Goal: Task Accomplishment & Management: Manage account settings

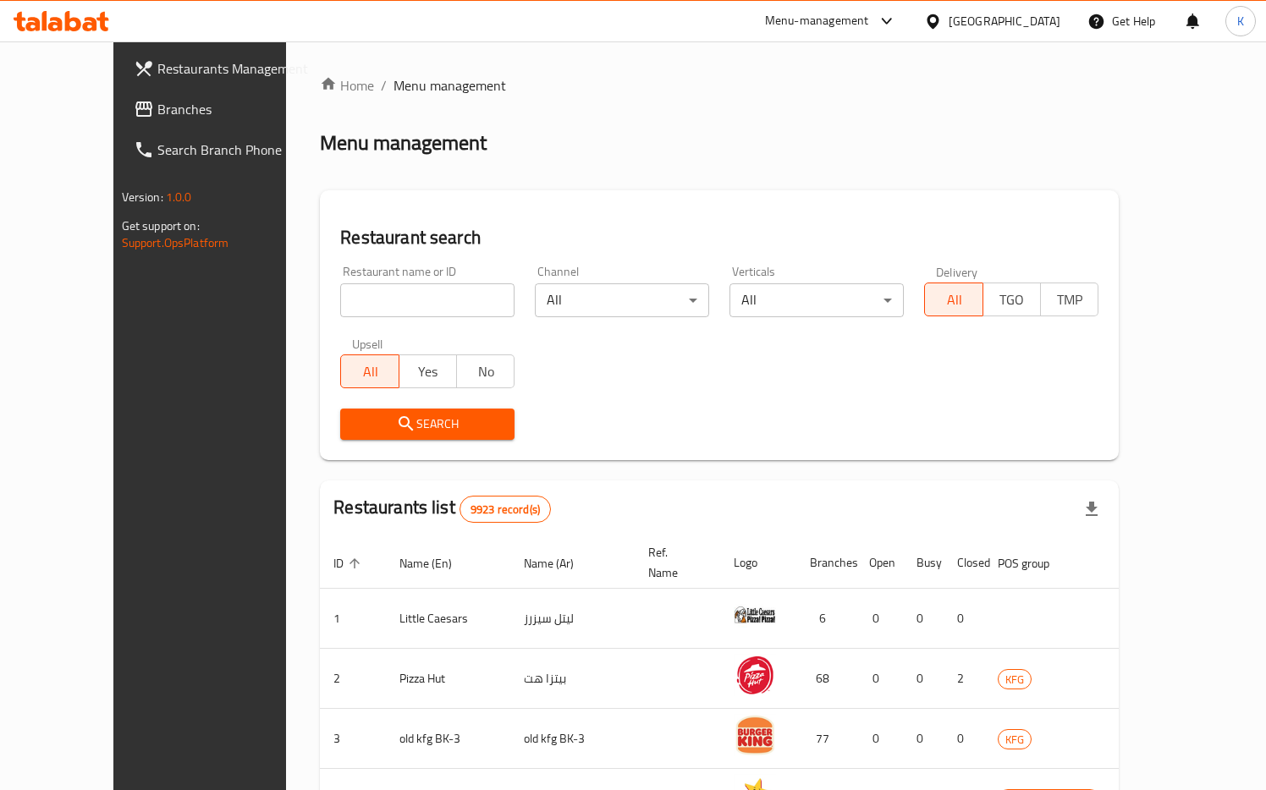
click at [1047, 14] on div "[GEOGRAPHIC_DATA]" at bounding box center [1004, 21] width 112 height 19
click at [1045, 25] on div "[GEOGRAPHIC_DATA]" at bounding box center [1004, 21] width 112 height 19
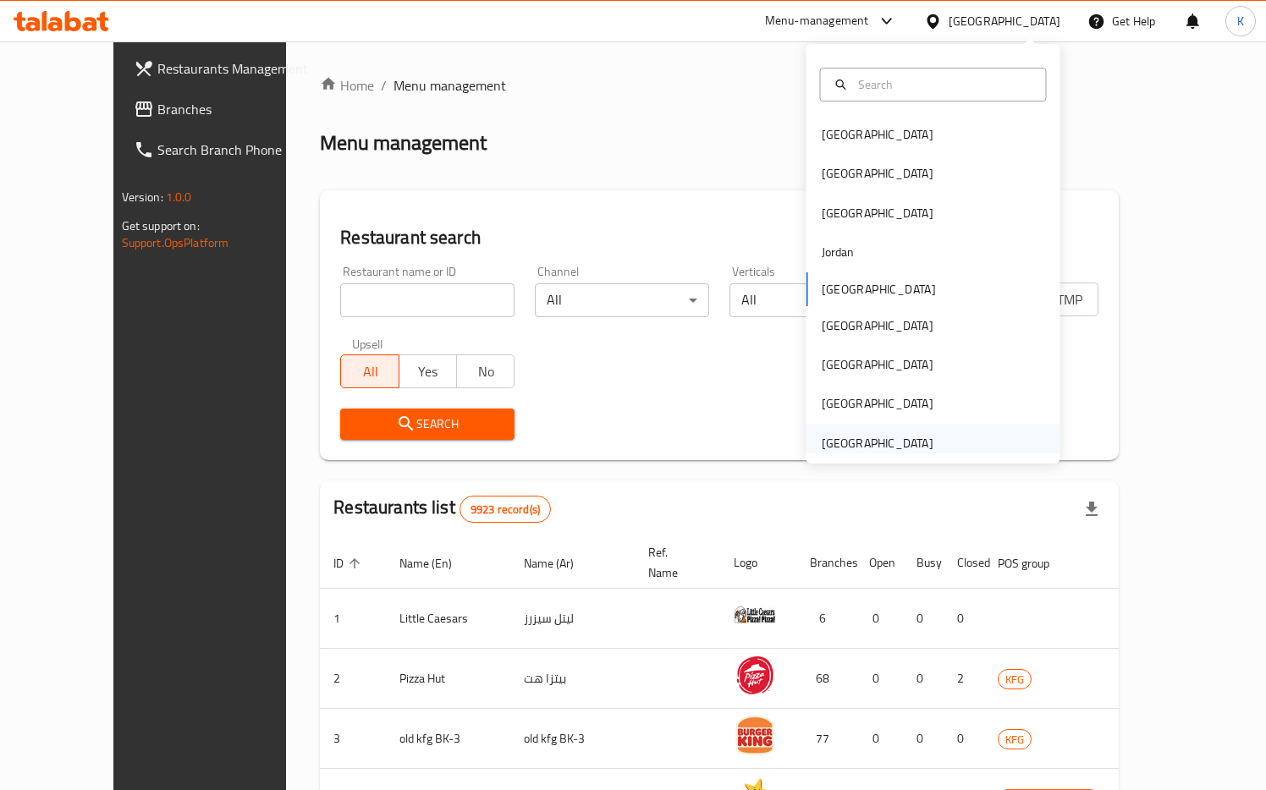
click at [850, 436] on div "[GEOGRAPHIC_DATA]" at bounding box center [878, 443] width 112 height 19
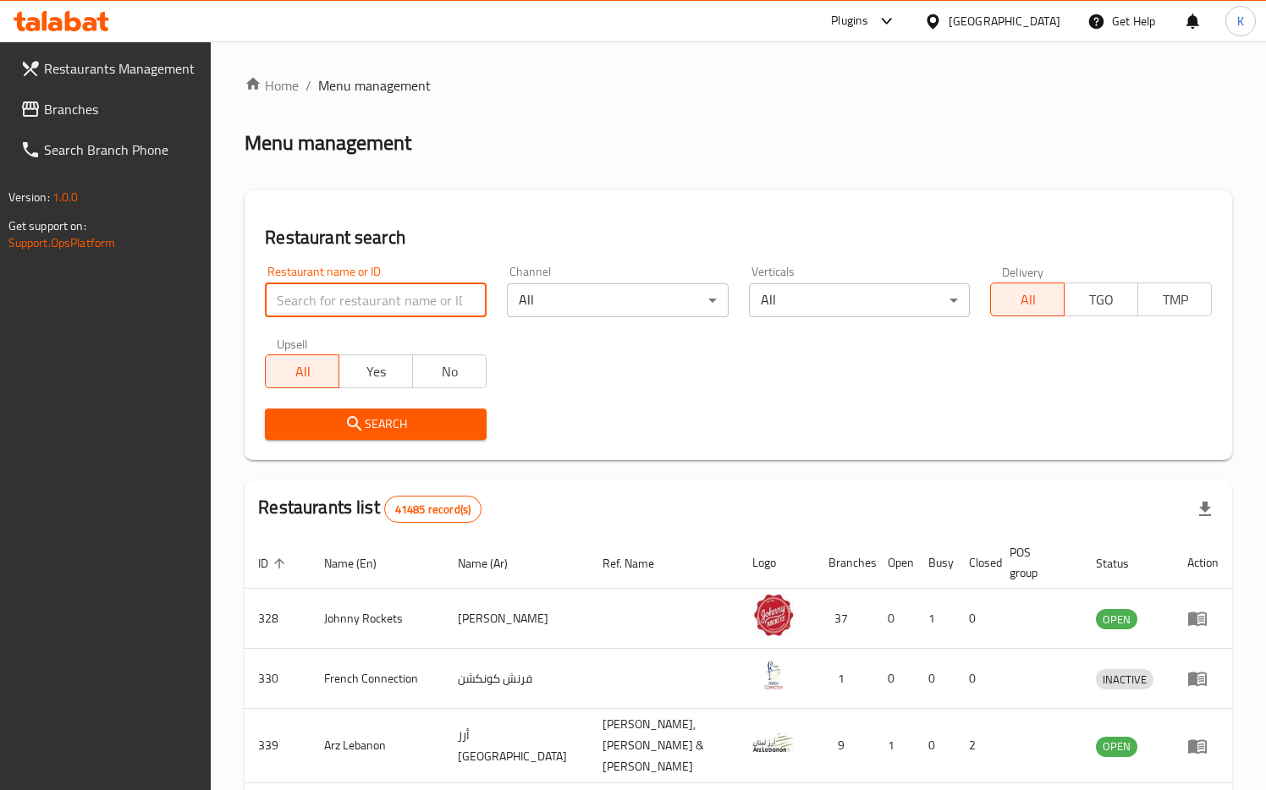
click at [399, 298] on input "search" at bounding box center [376, 300] width 222 height 34
click at [379, 418] on span "Search" at bounding box center [375, 424] width 195 height 21
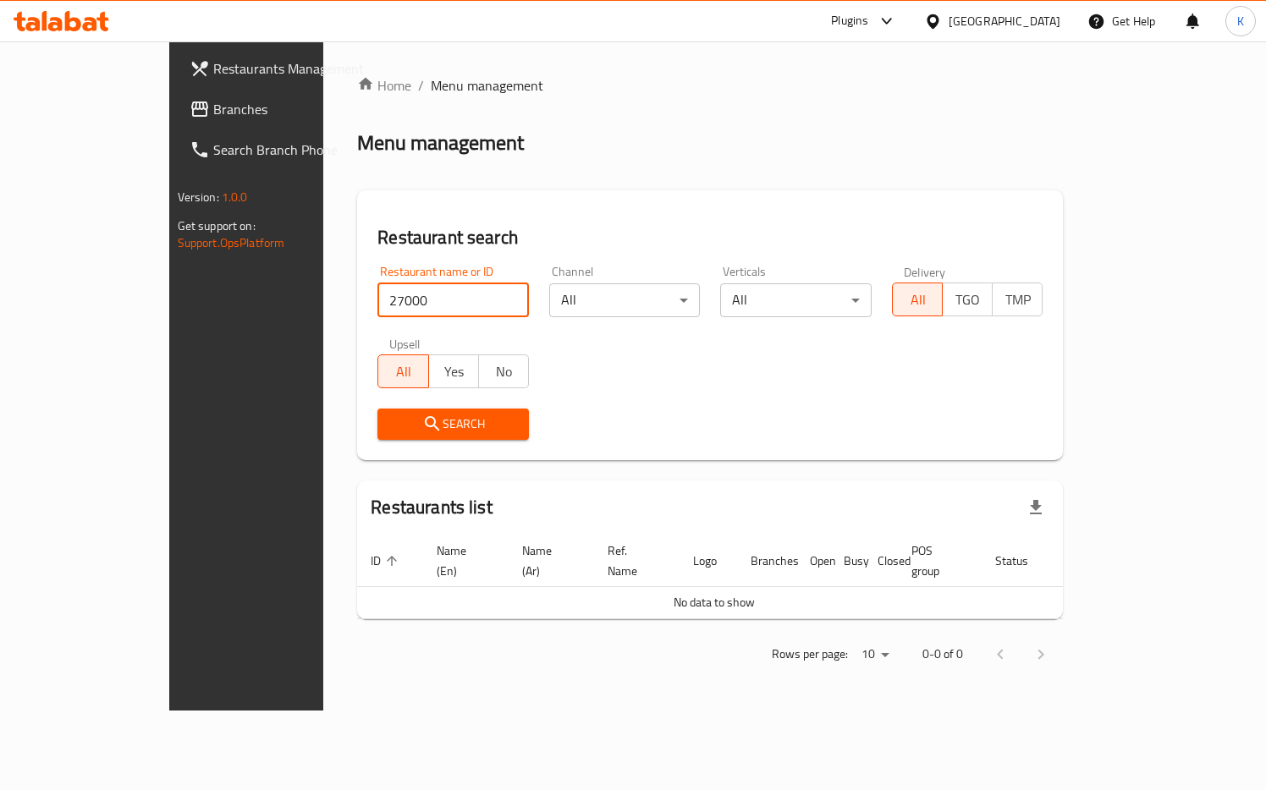
click at [388, 300] on input "27000" at bounding box center [452, 300] width 151 height 34
type input "2700"
click at [391, 425] on span "Search" at bounding box center [453, 424] width 124 height 21
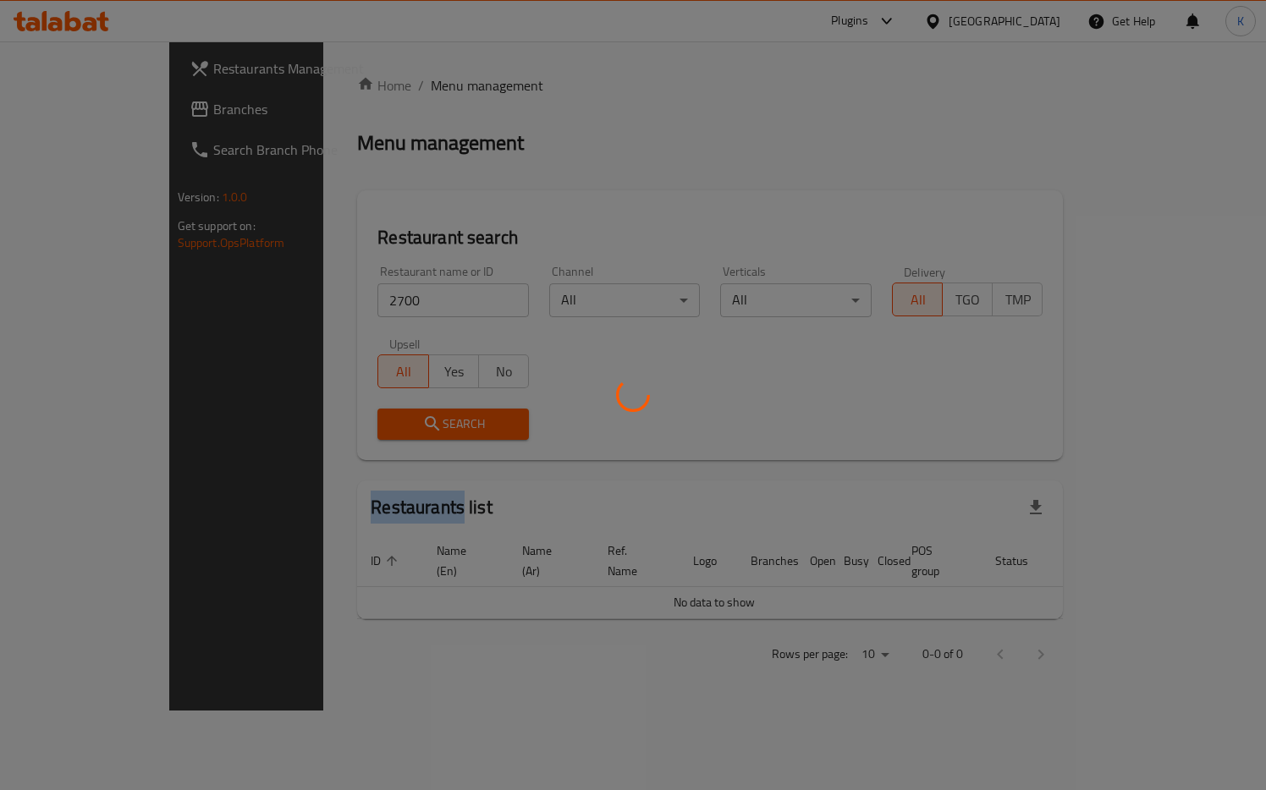
click at [331, 425] on div at bounding box center [633, 395] width 1266 height 790
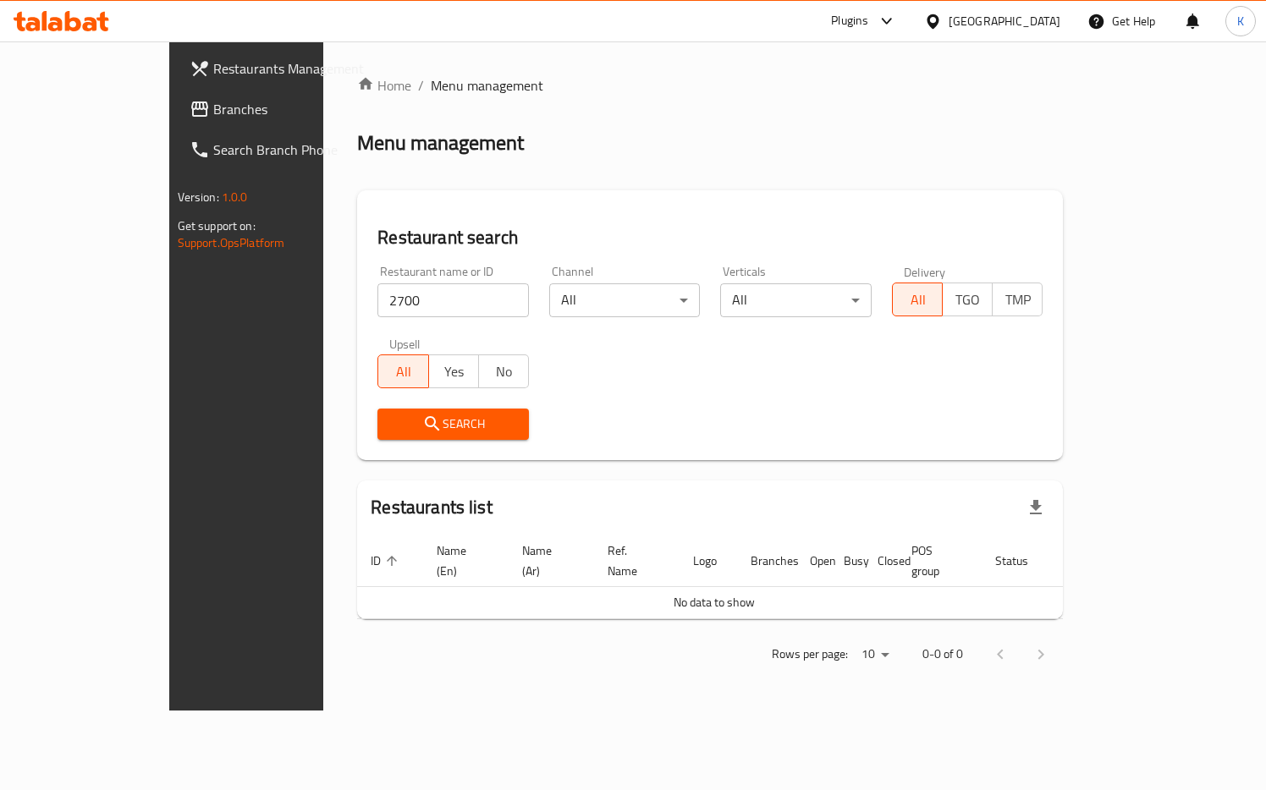
click at [1026, 20] on div "[GEOGRAPHIC_DATA]" at bounding box center [1004, 21] width 112 height 19
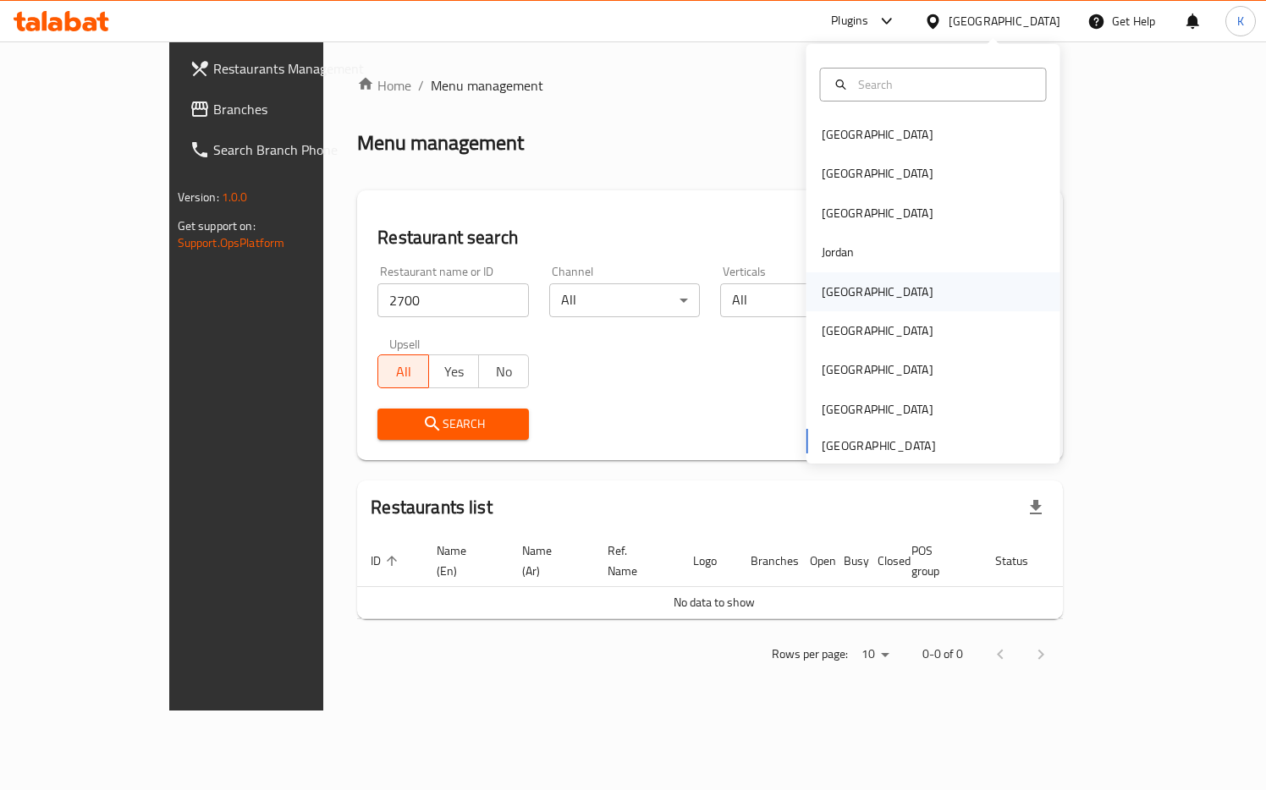
click at [873, 294] on div "[GEOGRAPHIC_DATA]" at bounding box center [933, 291] width 254 height 39
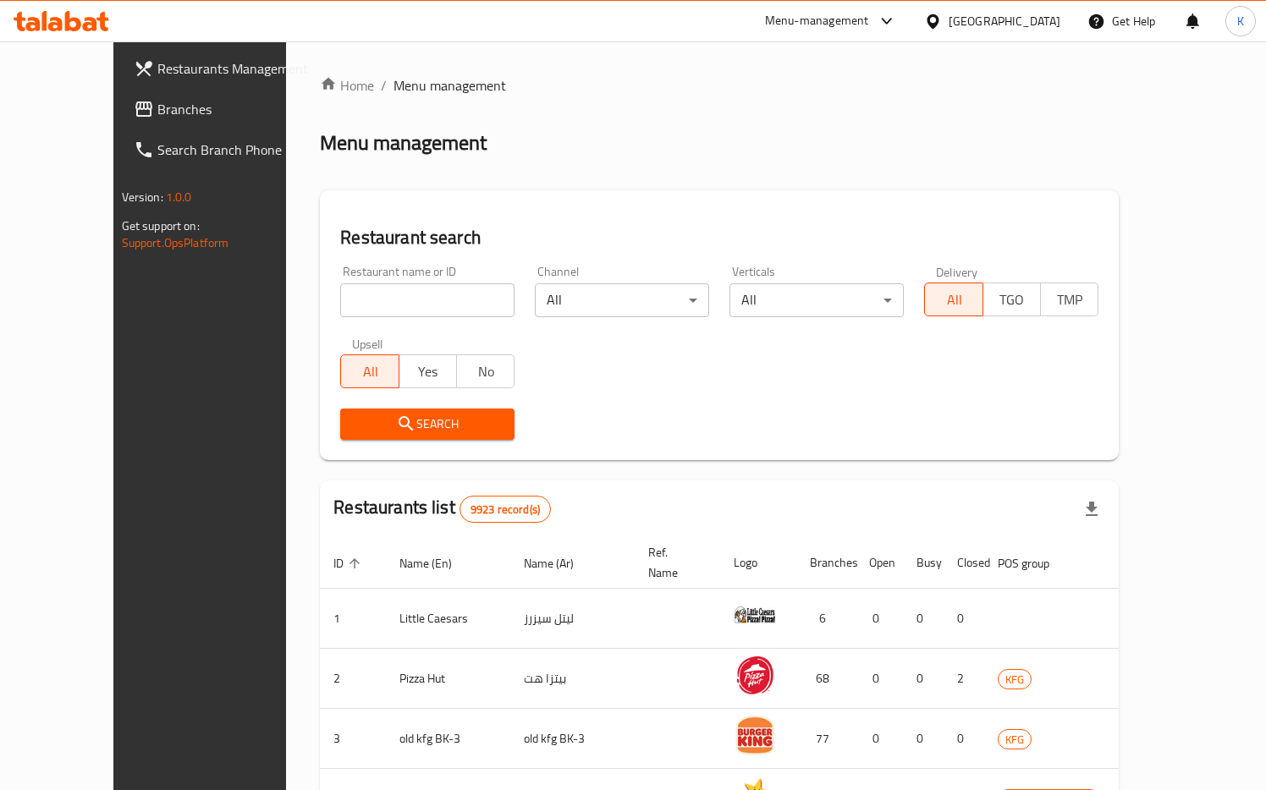
click at [350, 304] on input "search" at bounding box center [427, 300] width 174 height 34
type input "4"
click at [354, 421] on span "Search" at bounding box center [427, 424] width 147 height 21
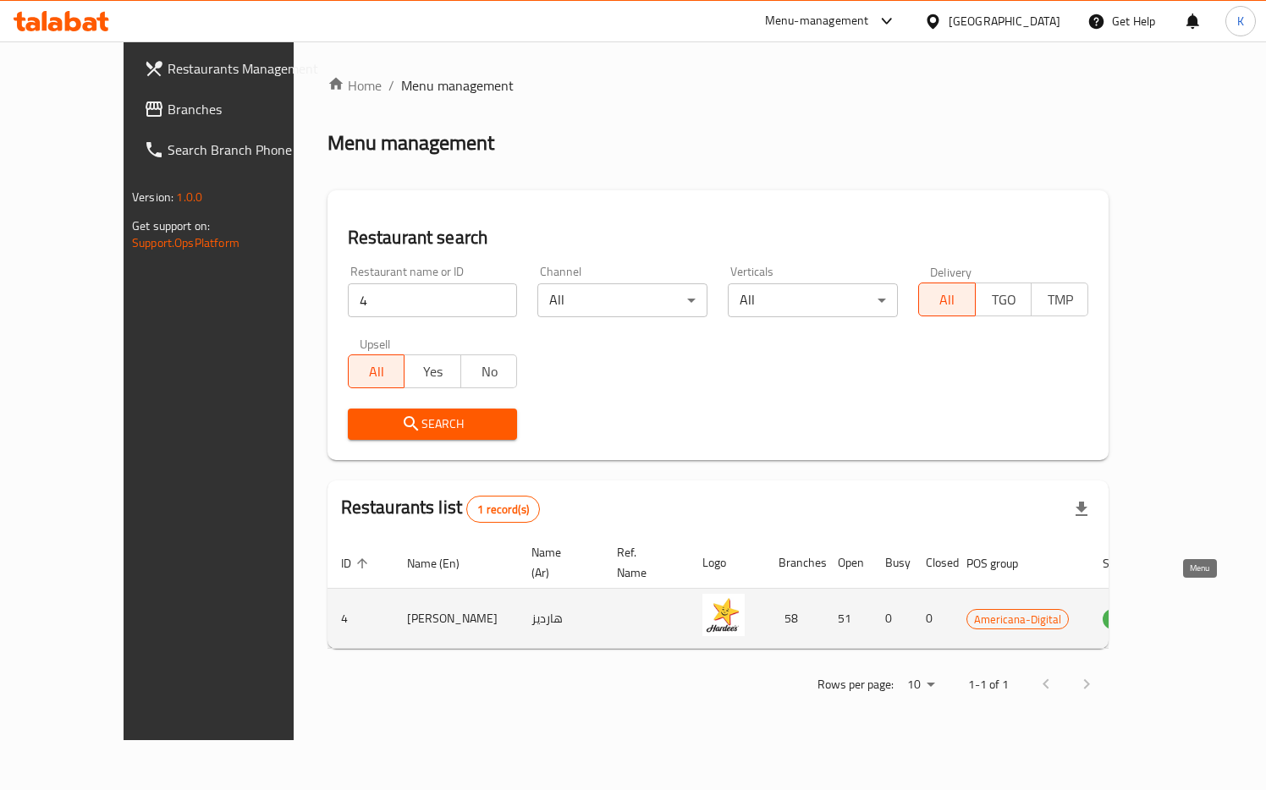
click at [1192, 613] on icon "enhanced table" at bounding box center [1201, 620] width 19 height 14
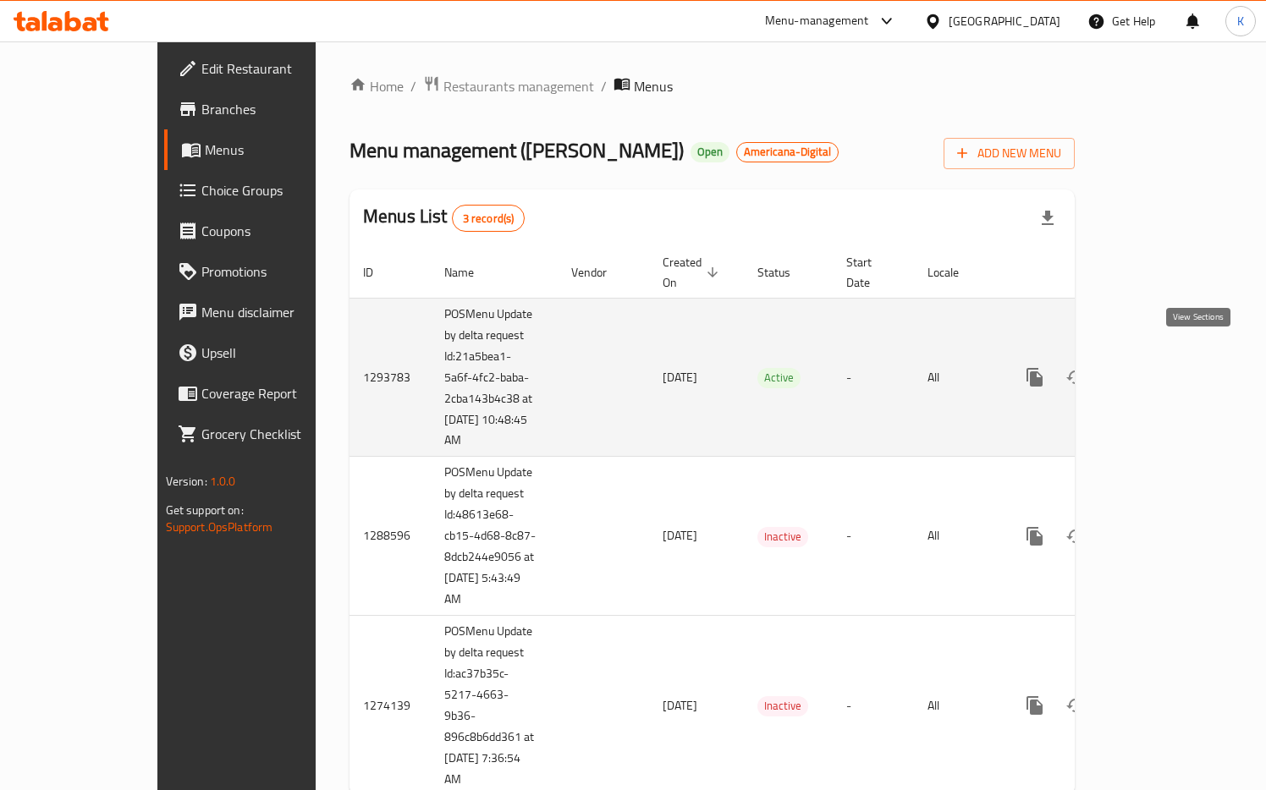
click at [1177, 364] on link "enhanced table" at bounding box center [1156, 377] width 41 height 41
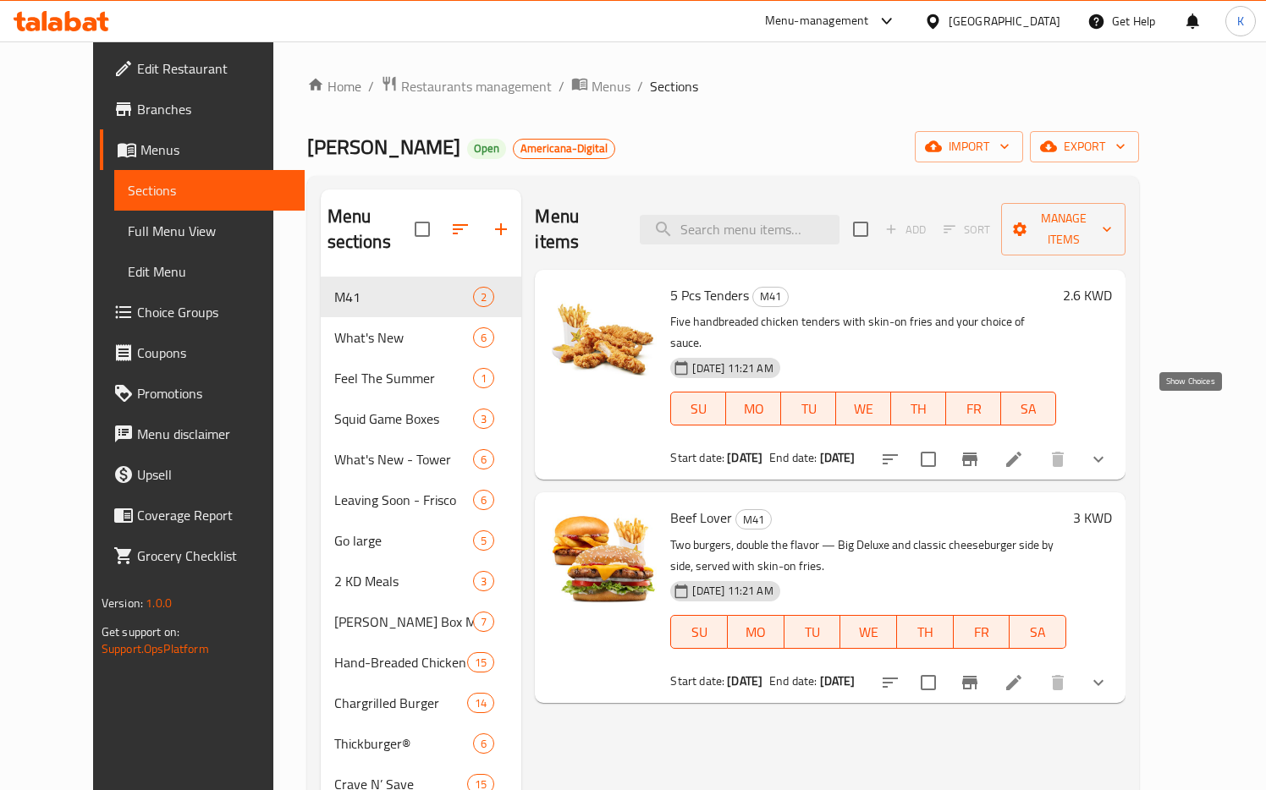
click at [1108, 449] on icon "show more" at bounding box center [1098, 459] width 20 height 20
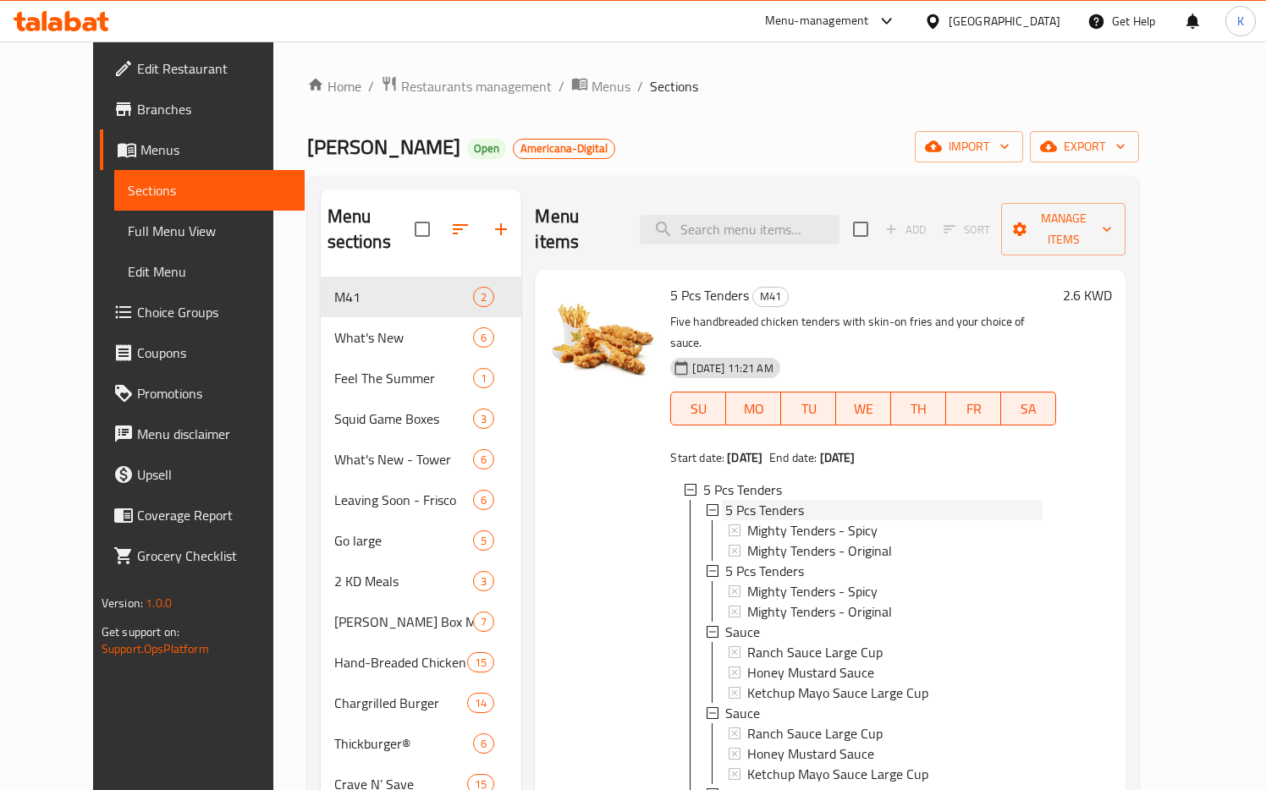
click at [706, 504] on icon at bounding box center [712, 510] width 12 height 12
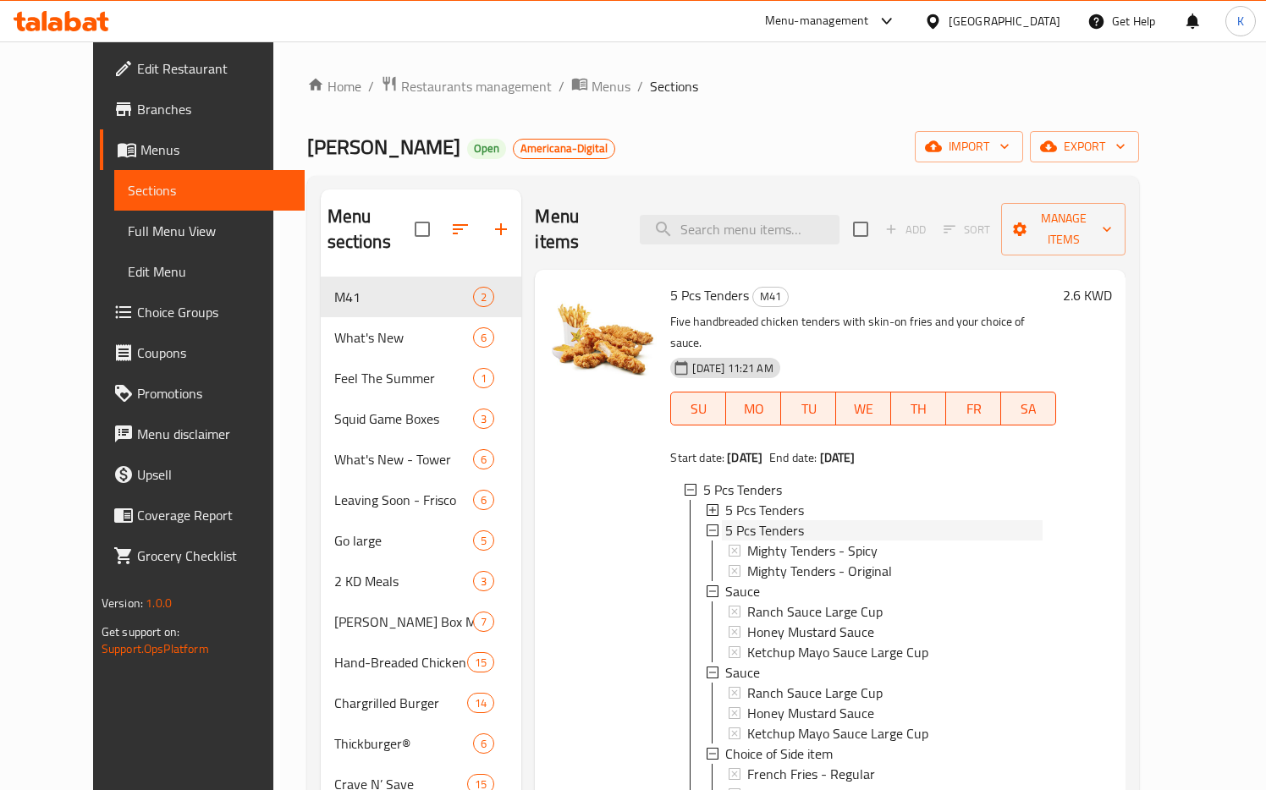
click at [706, 525] on icon at bounding box center [712, 531] width 12 height 12
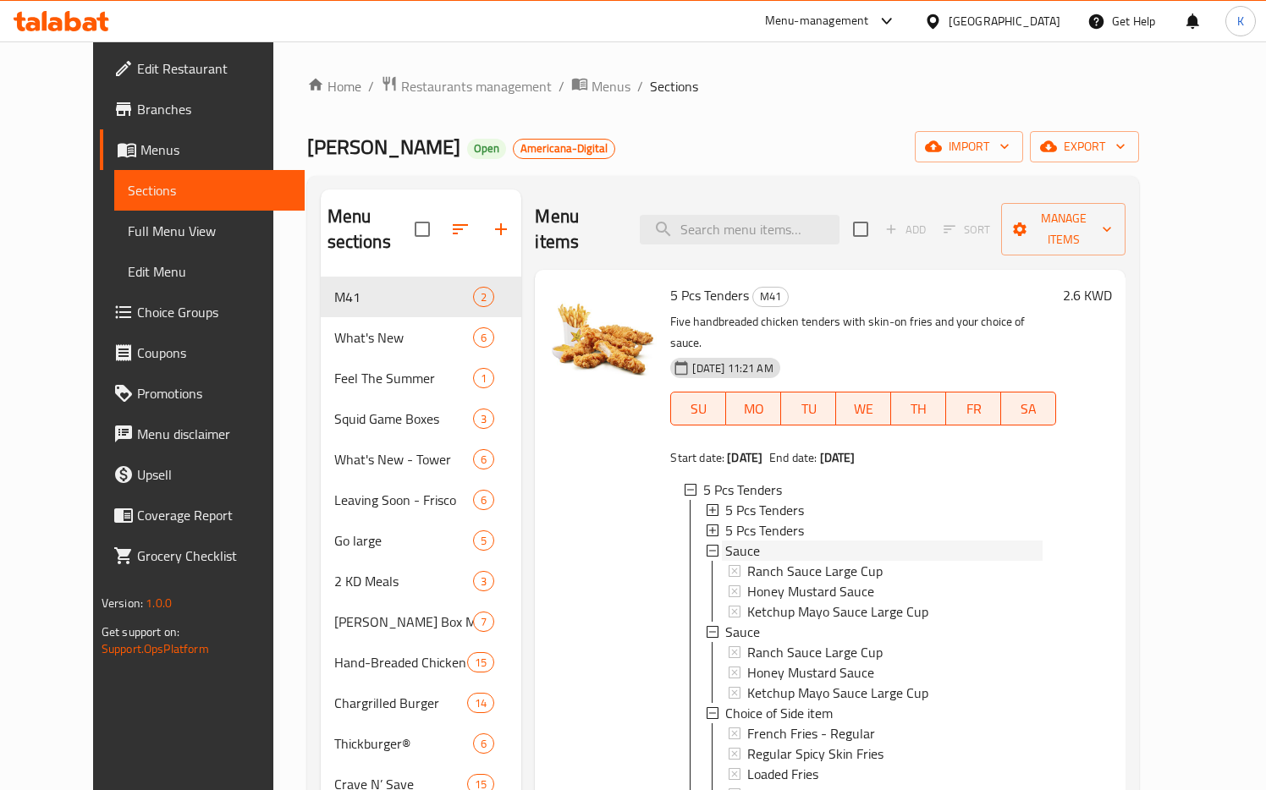
click at [706, 545] on icon at bounding box center [712, 551] width 12 height 12
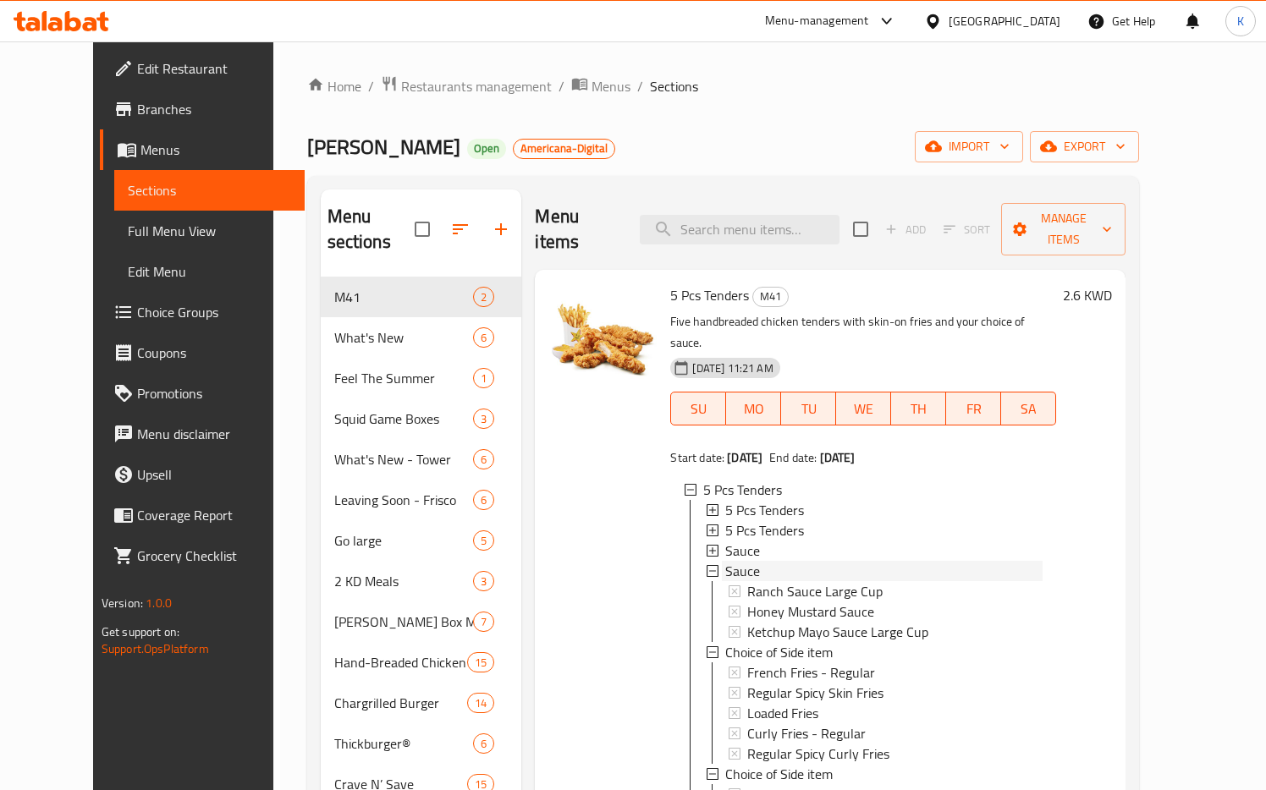
click at [706, 565] on icon at bounding box center [712, 571] width 12 height 12
click at [706, 585] on icon at bounding box center [712, 591] width 12 height 12
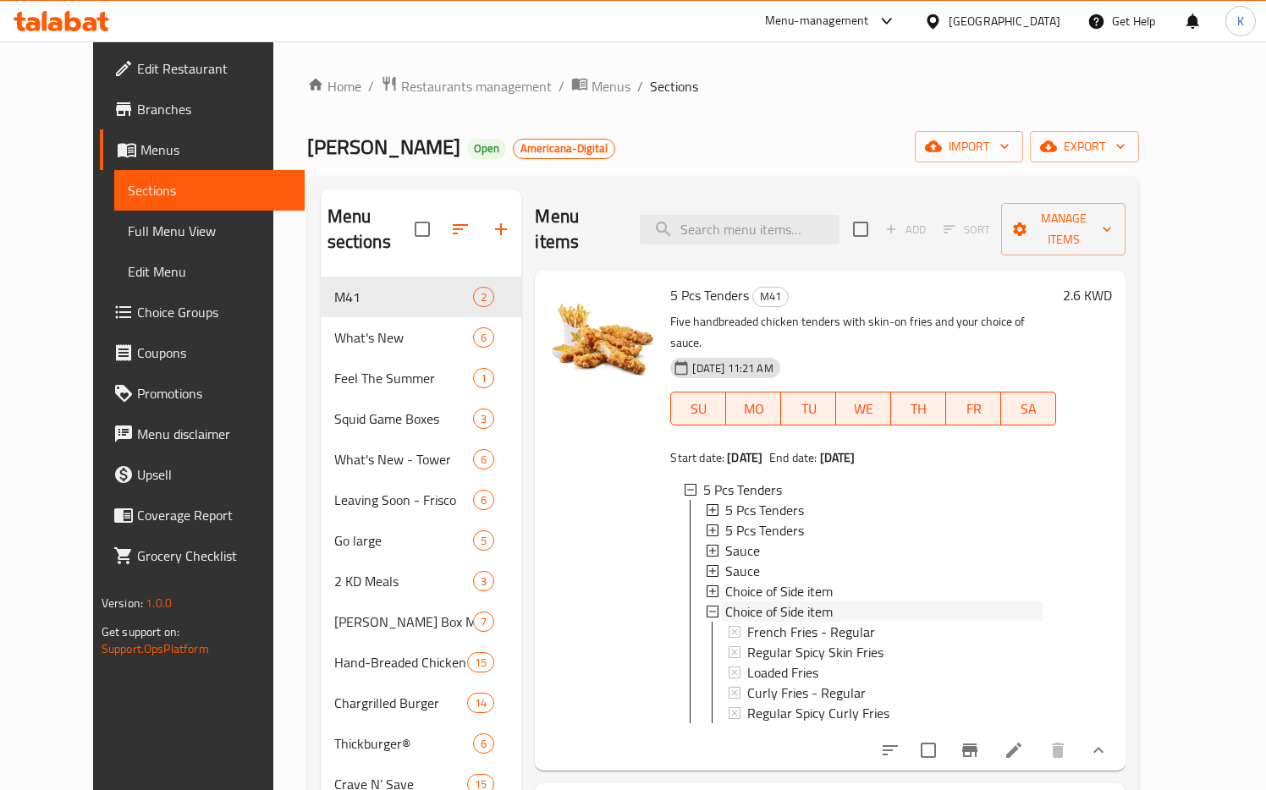
click at [706, 606] on icon at bounding box center [712, 612] width 12 height 12
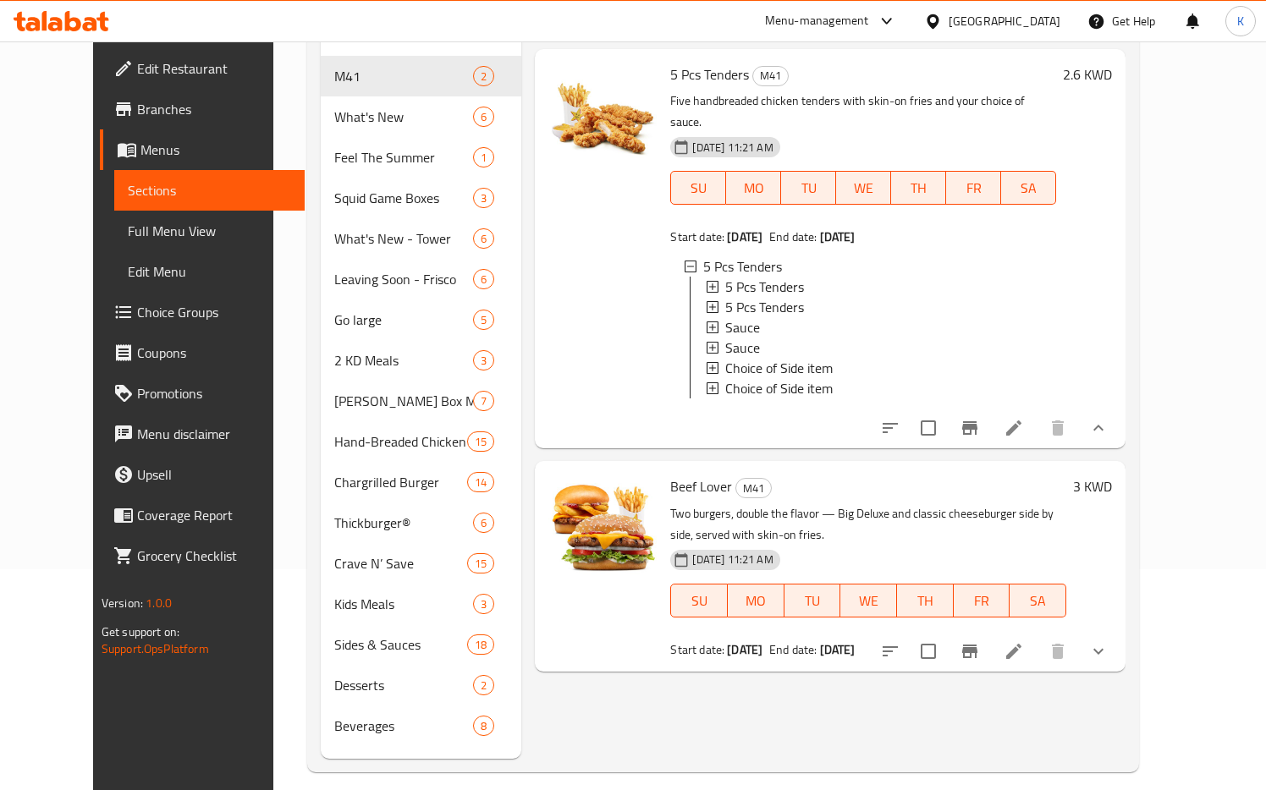
scroll to position [206, 0]
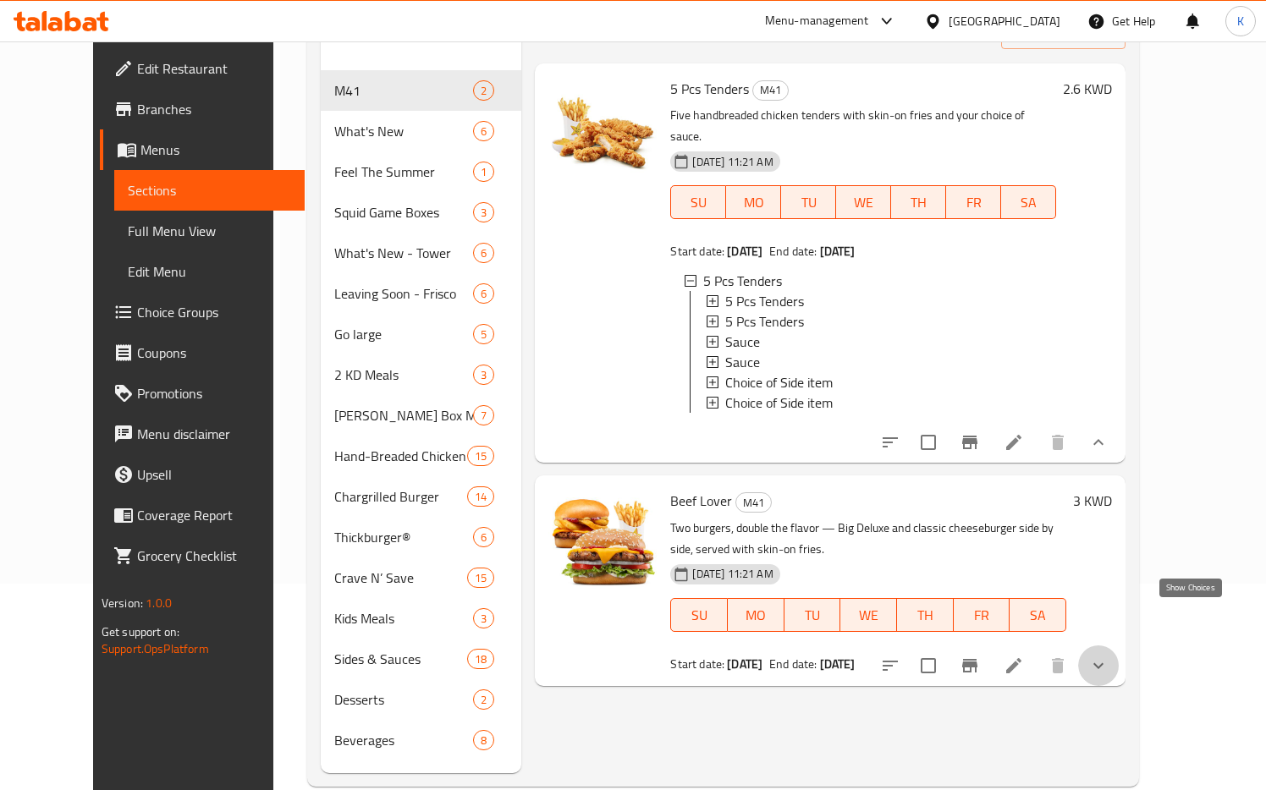
click at [1108, 656] on icon "show more" at bounding box center [1098, 666] width 20 height 20
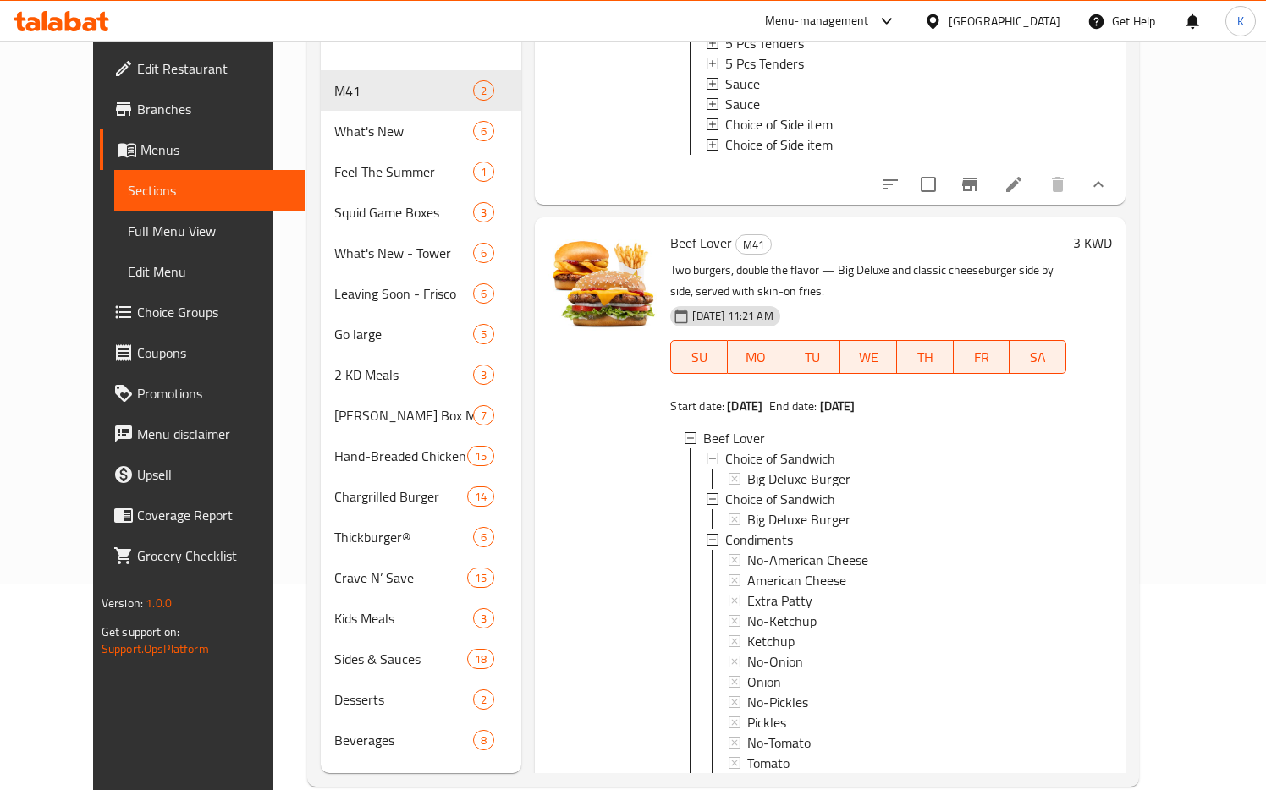
scroll to position [291, 0]
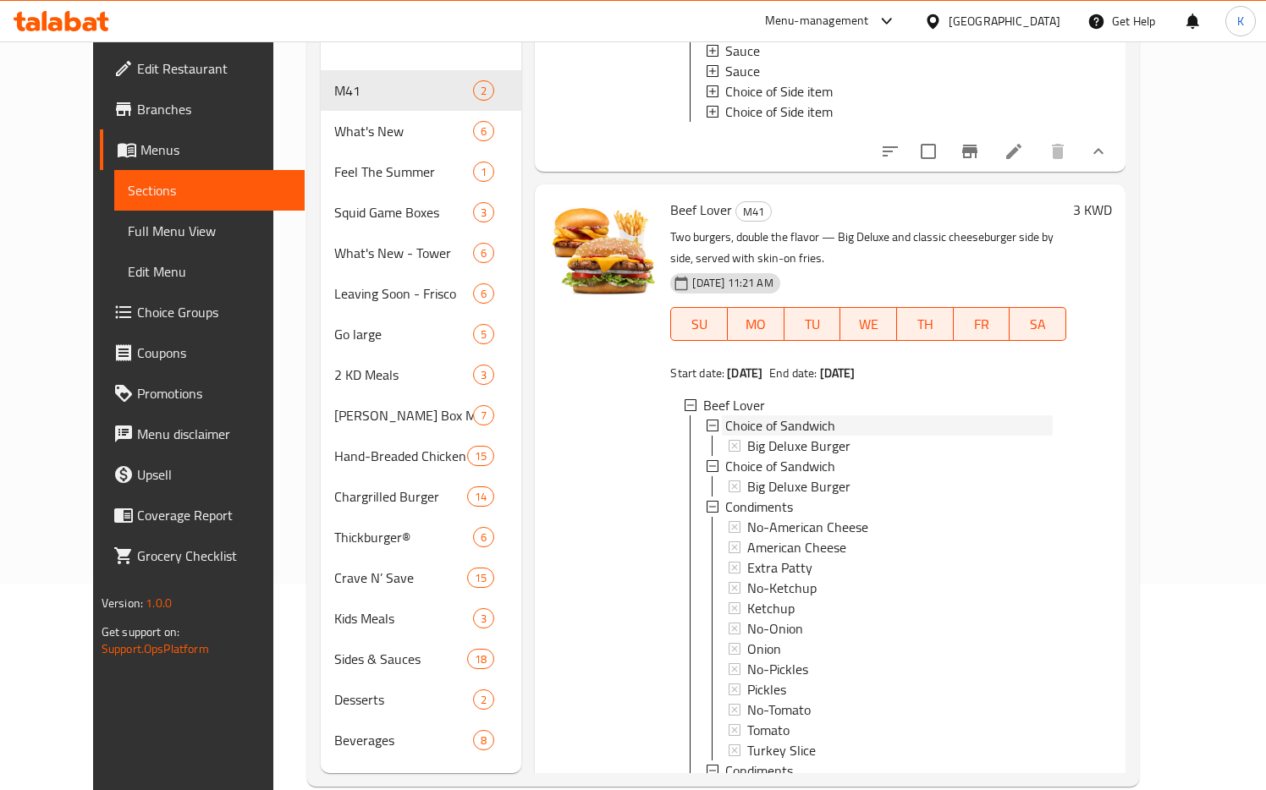
click at [706, 420] on icon at bounding box center [712, 426] width 12 height 12
click at [706, 440] on icon at bounding box center [712, 446] width 12 height 12
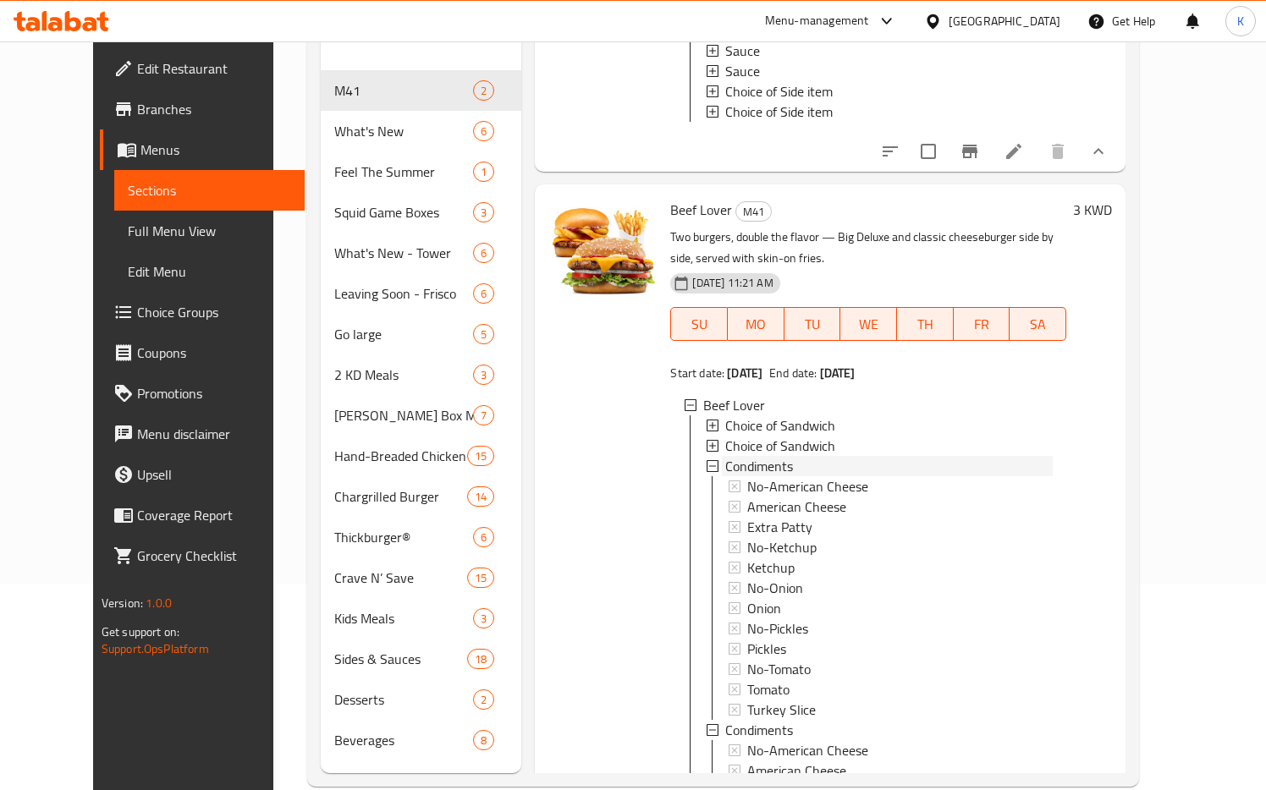
click at [706, 460] on icon at bounding box center [712, 466] width 12 height 12
click at [706, 481] on icon at bounding box center [712, 487] width 12 height 12
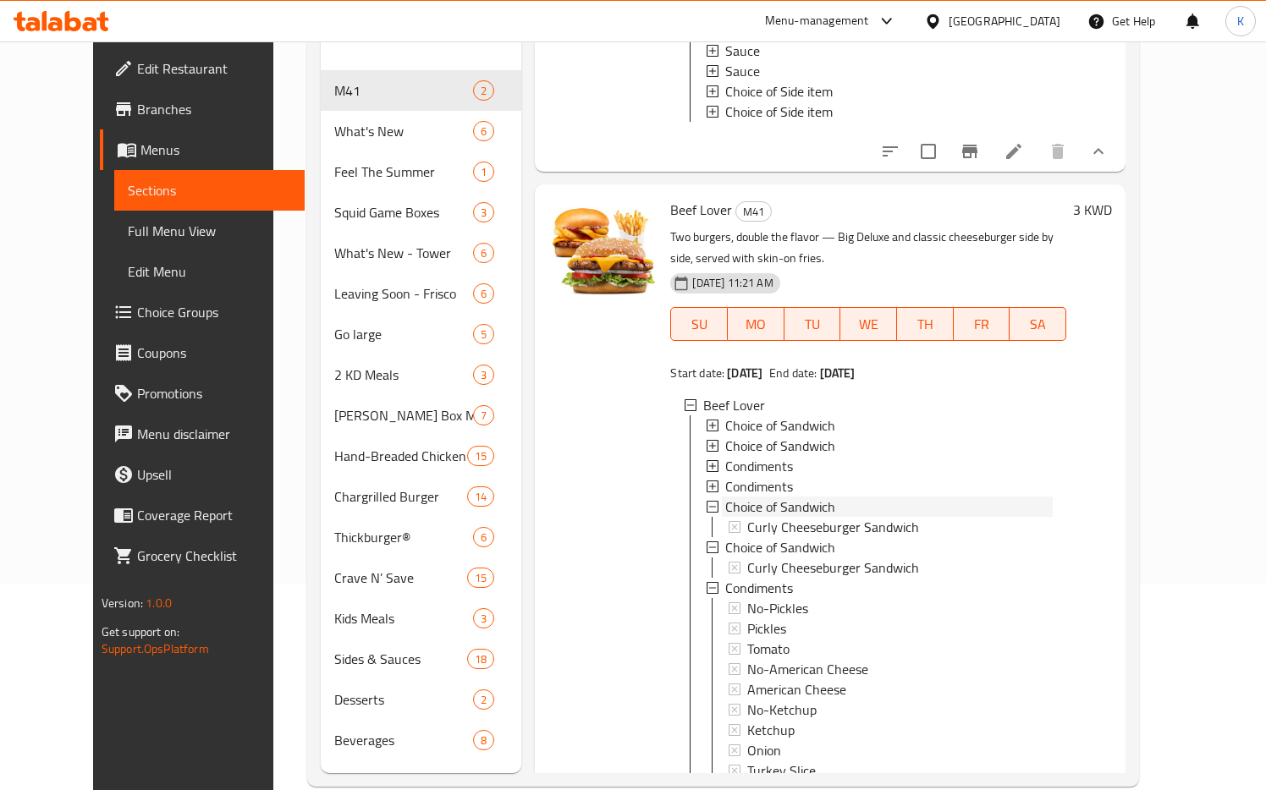
click at [706, 501] on icon at bounding box center [712, 507] width 12 height 12
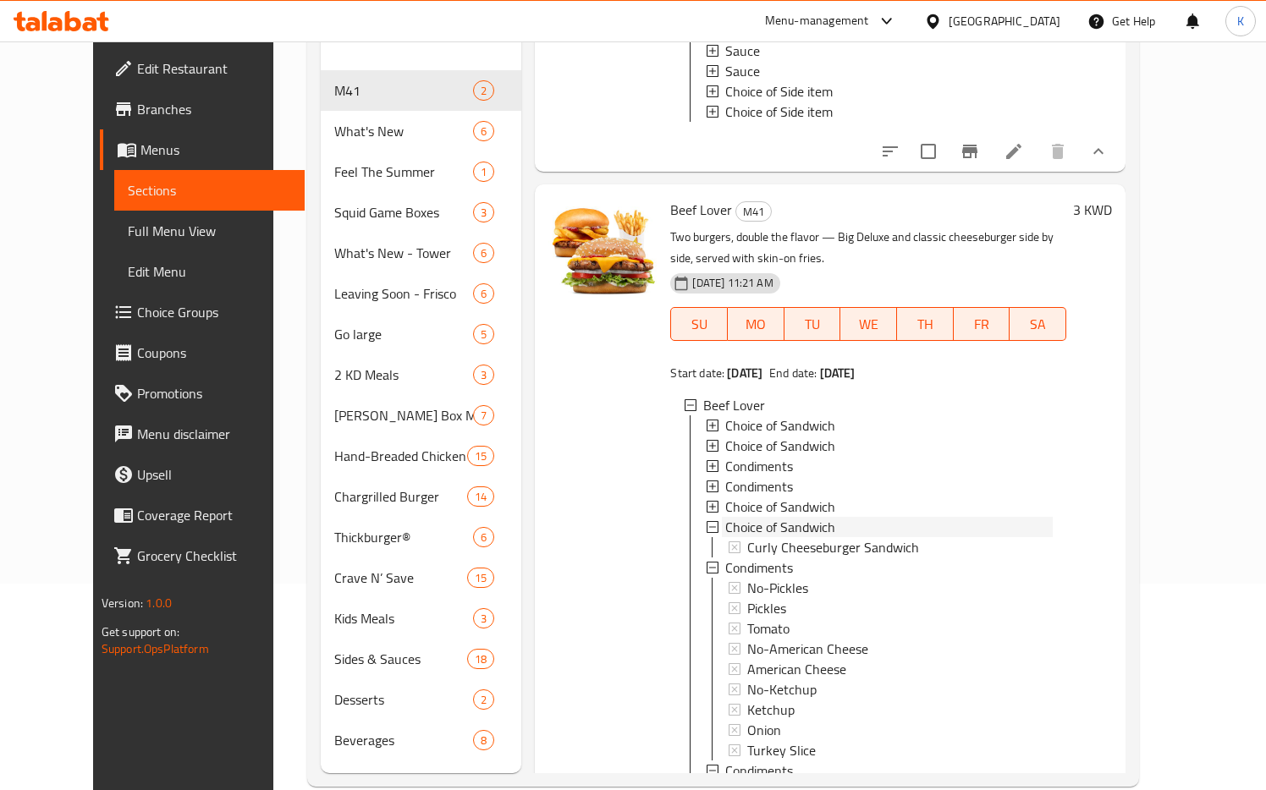
click at [706, 521] on icon at bounding box center [712, 527] width 12 height 12
click at [706, 541] on icon at bounding box center [712, 547] width 12 height 12
click at [706, 562] on icon at bounding box center [712, 568] width 12 height 12
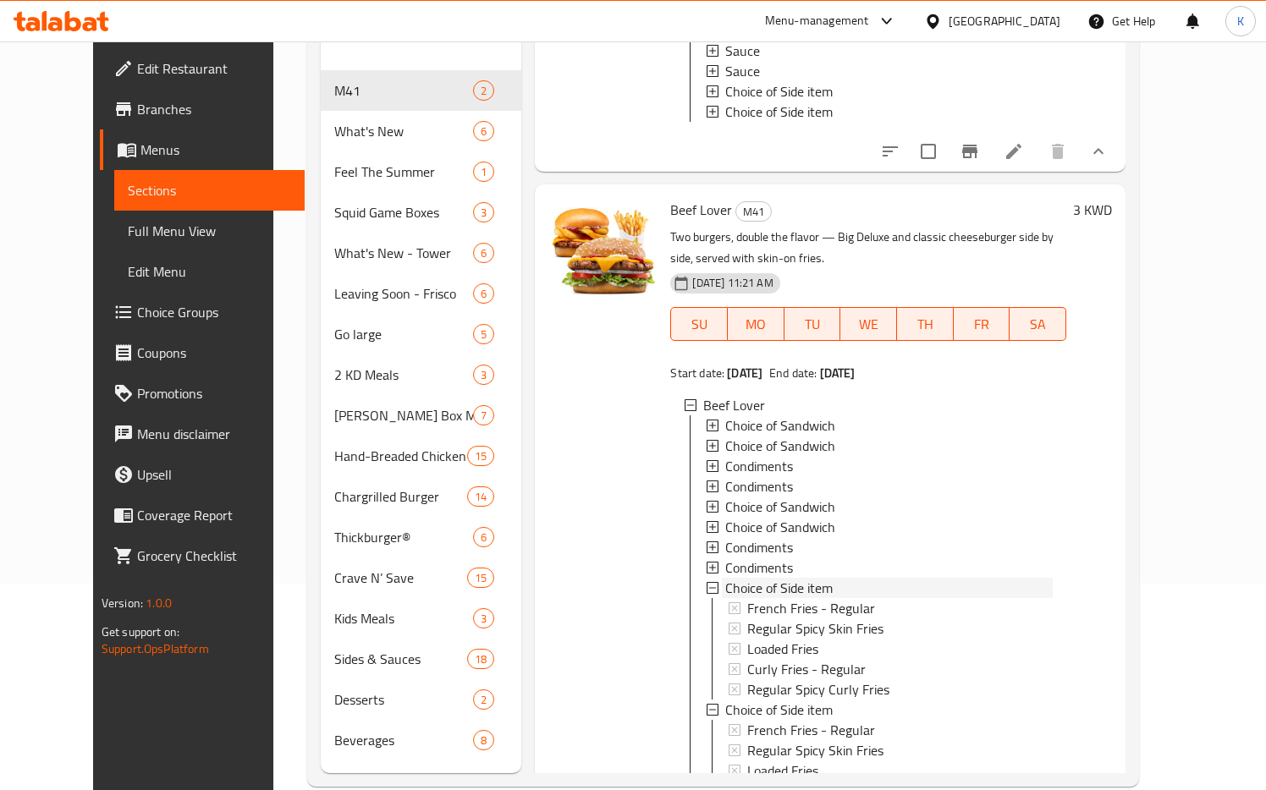
click at [706, 582] on icon at bounding box center [712, 588] width 12 height 12
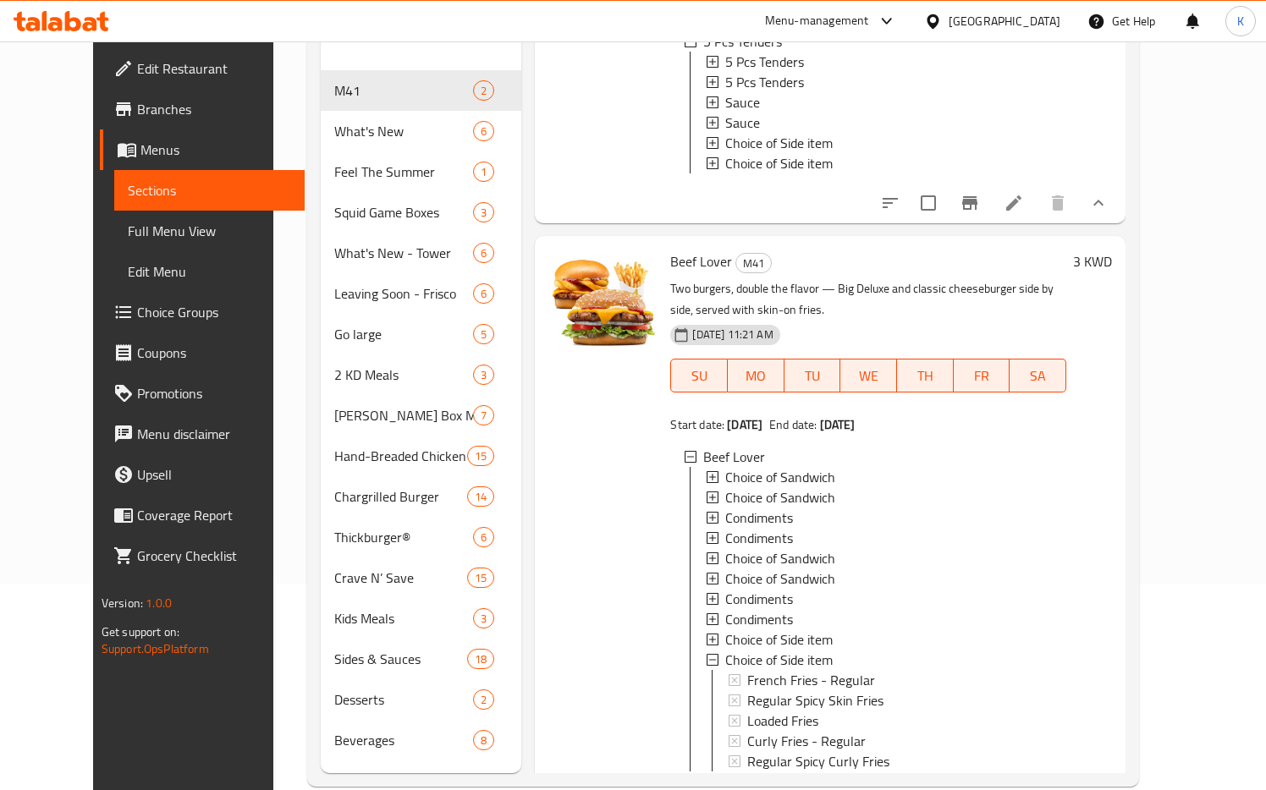
scroll to position [239, 0]
click at [706, 655] on icon at bounding box center [712, 661] width 12 height 12
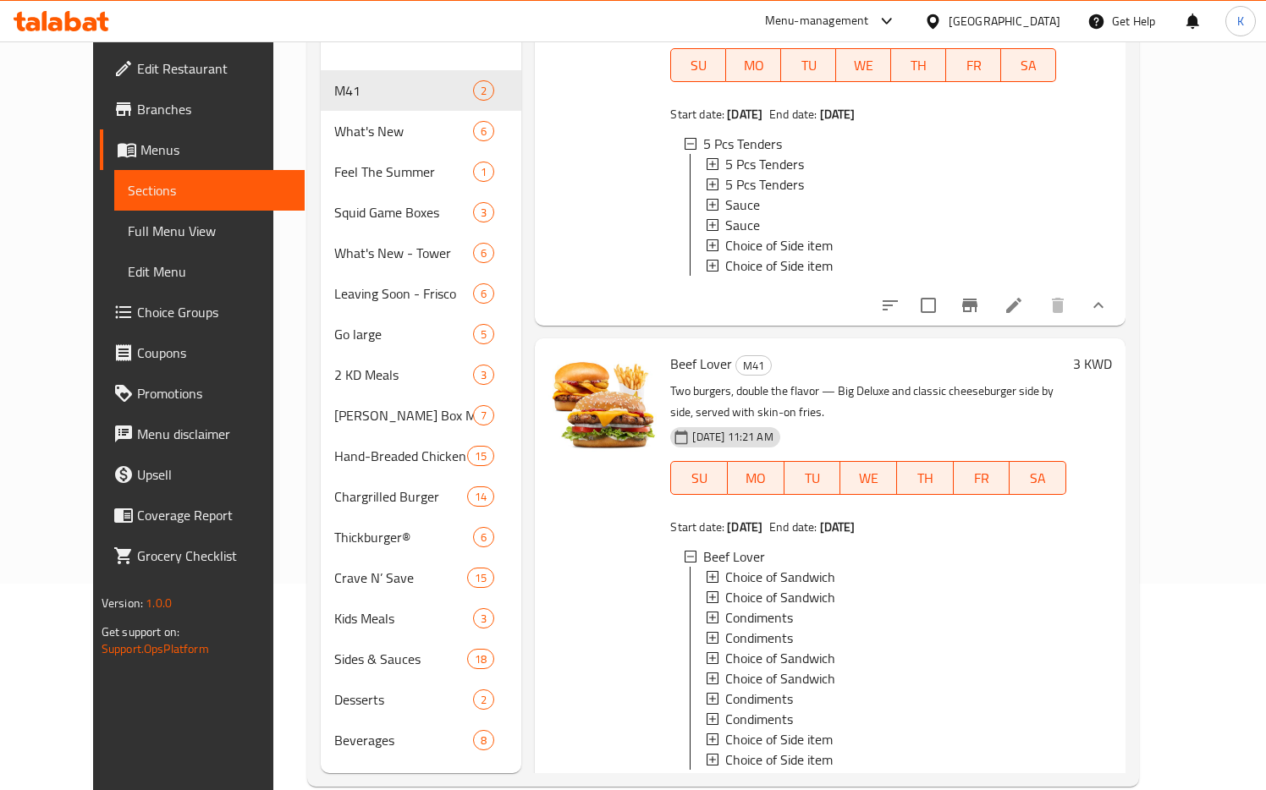
scroll to position [237, 0]
